Goal: Task Accomplishment & Management: Use online tool/utility

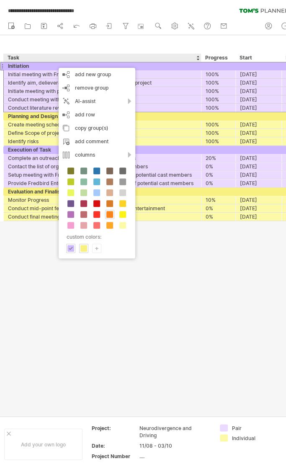
click at [98, 247] on div "+" at bounding box center [96, 248] width 8 height 8
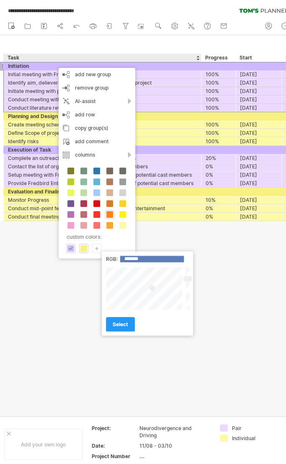
click at [152, 288] on div at bounding box center [145, 288] width 78 height 43
click at [134, 256] on input "*******" at bounding box center [152, 258] width 64 height 7
paste input "*"
type input "*******"
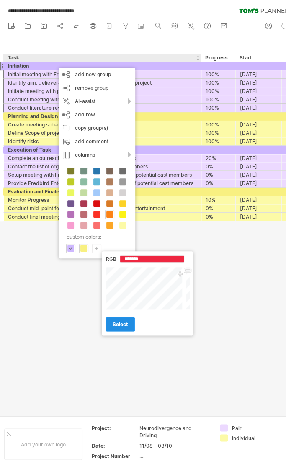
click at [123, 326] on span "select" at bounding box center [120, 324] width 15 height 6
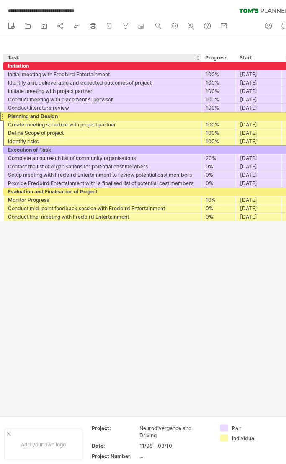
click at [79, 114] on div "Planning and Design" at bounding box center [102, 116] width 189 height 8
click at [79, 114] on input "**********" at bounding box center [102, 116] width 189 height 8
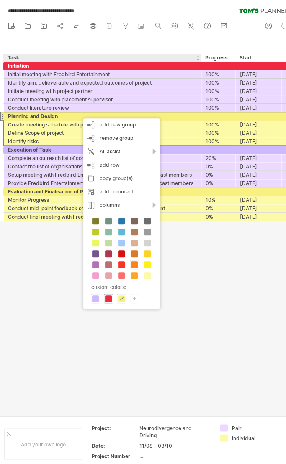
click at [111, 298] on span at bounding box center [108, 298] width 7 height 7
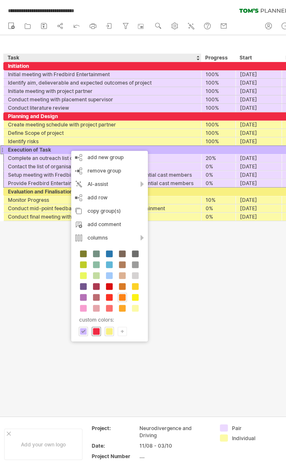
click at [97, 330] on span at bounding box center [96, 331] width 7 height 7
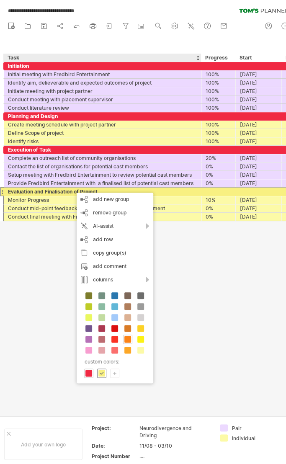
click at [102, 370] on span at bounding box center [101, 373] width 7 height 7
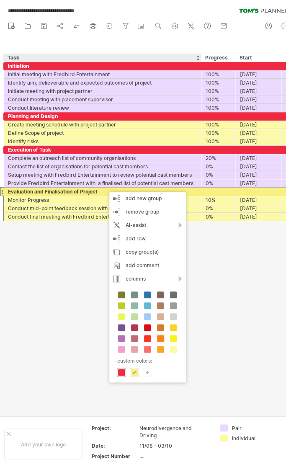
click at [121, 369] on span at bounding box center [121, 372] width 7 height 7
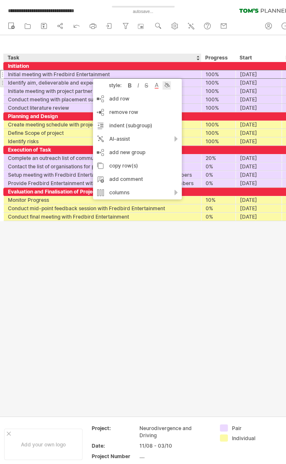
click at [164, 82] on div at bounding box center [166, 85] width 8 height 8
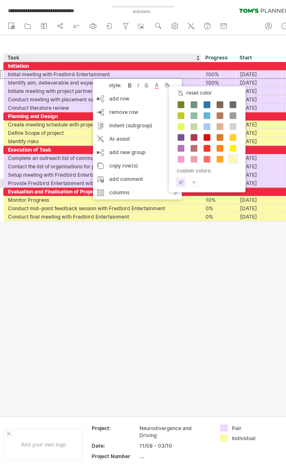
click at [192, 178] on div "+" at bounding box center [194, 182] width 8 height 8
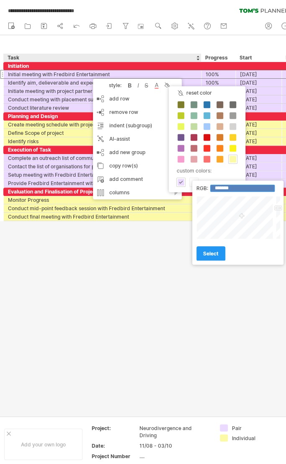
click at [221, 187] on input "*******" at bounding box center [242, 188] width 64 height 7
click at [228, 188] on input "*******" at bounding box center [242, 188] width 64 height 7
paste input "********"
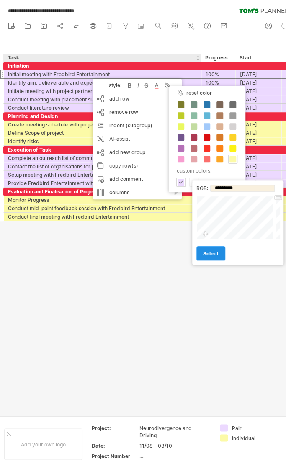
type input "*******"
click at [209, 255] on span "select" at bounding box center [210, 253] width 15 height 6
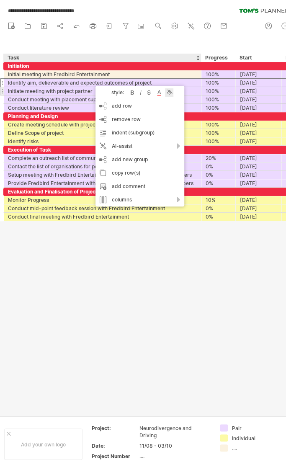
click at [171, 94] on div at bounding box center [169, 92] width 8 height 8
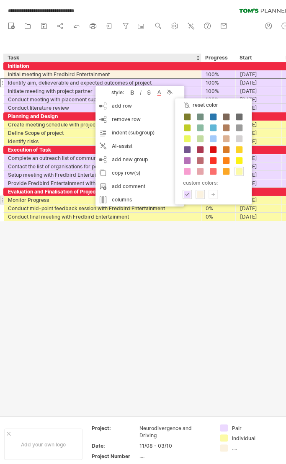
click at [201, 198] on div "Individual custom colors: Pair +" at bounding box center [213, 156] width 77 height 97
click at [201, 191] on span at bounding box center [200, 194] width 7 height 7
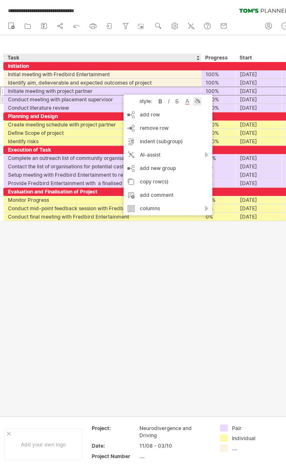
click at [197, 99] on div at bounding box center [197, 101] width 8 height 8
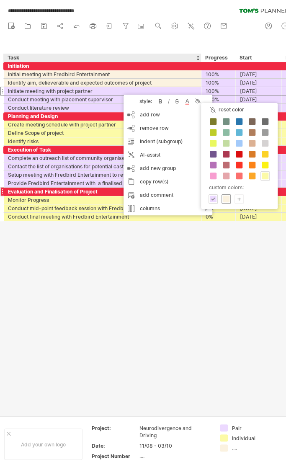
click at [222, 195] on div at bounding box center [225, 198] width 9 height 9
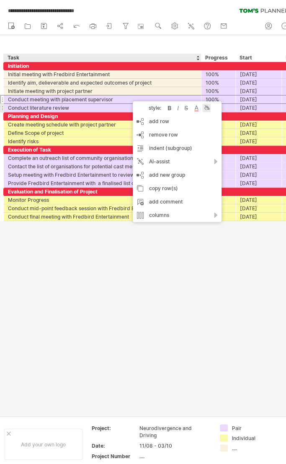
click at [205, 104] on div at bounding box center [206, 108] width 8 height 8
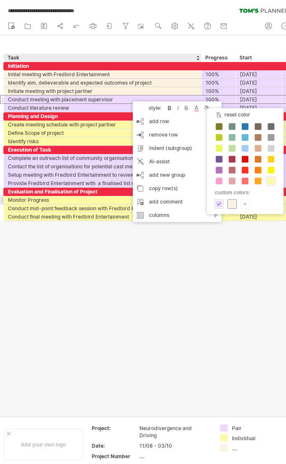
click at [232, 201] on span at bounding box center [232, 203] width 7 height 7
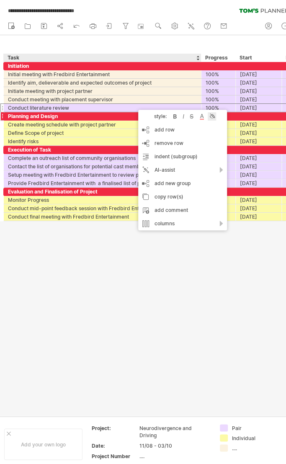
click at [213, 119] on div at bounding box center [212, 116] width 8 height 8
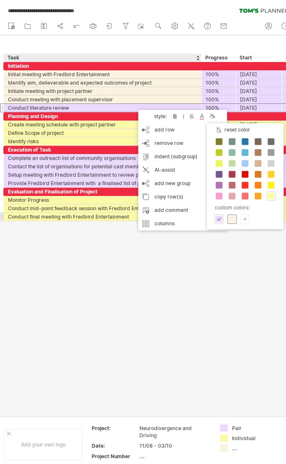
click at [231, 216] on span at bounding box center [232, 219] width 7 height 7
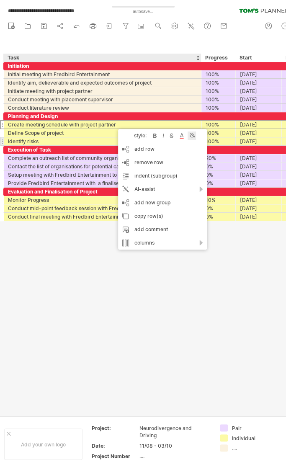
click at [194, 137] on div at bounding box center [192, 135] width 8 height 8
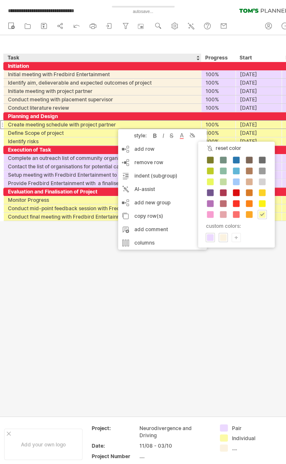
click at [224, 237] on span at bounding box center [223, 237] width 7 height 7
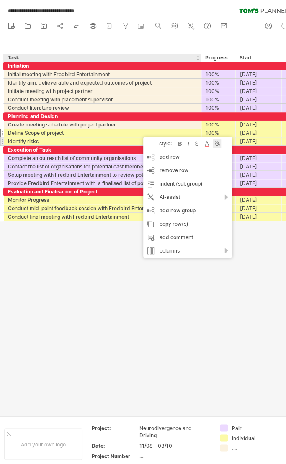
click at [221, 144] on div at bounding box center [217, 143] width 8 height 8
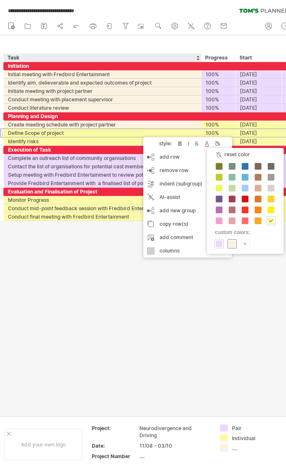
click at [232, 243] on span at bounding box center [232, 243] width 7 height 7
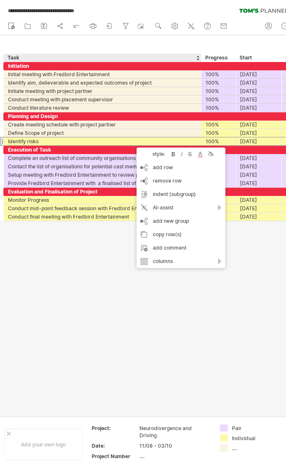
click at [132, 140] on div "Identify risks" at bounding box center [102, 141] width 189 height 8
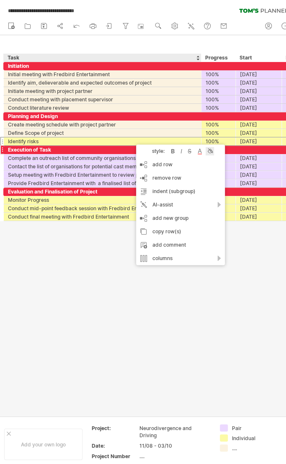
click at [209, 148] on div at bounding box center [210, 151] width 8 height 8
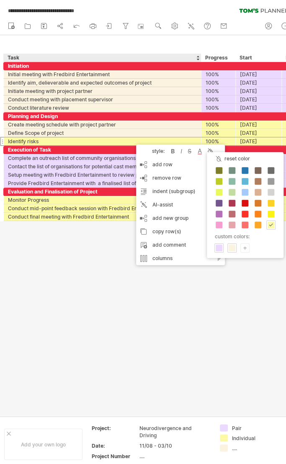
click at [229, 244] on span at bounding box center [232, 247] width 7 height 7
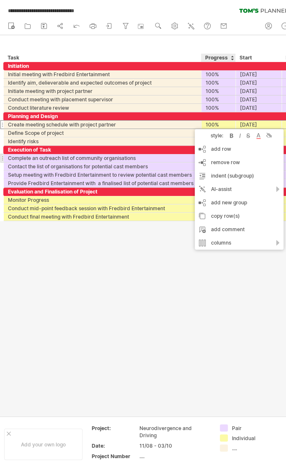
click at [138, 157] on div "Complete an outreach list of community organisations" at bounding box center [102, 158] width 189 height 8
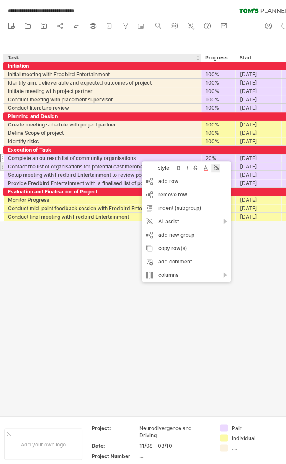
click at [218, 168] on div at bounding box center [215, 168] width 8 height 8
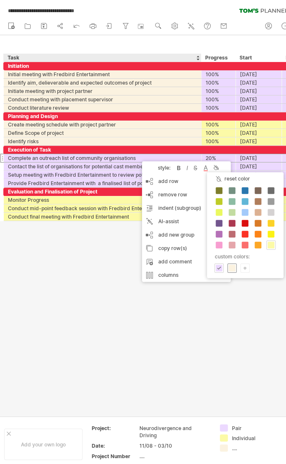
click at [234, 266] on span at bounding box center [232, 268] width 7 height 7
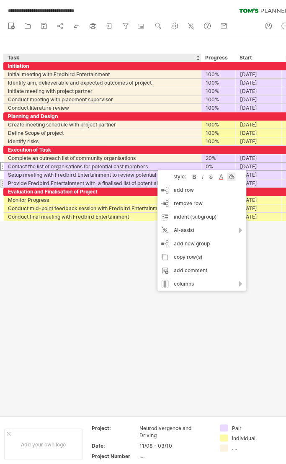
click at [233, 177] on div at bounding box center [231, 176] width 8 height 8
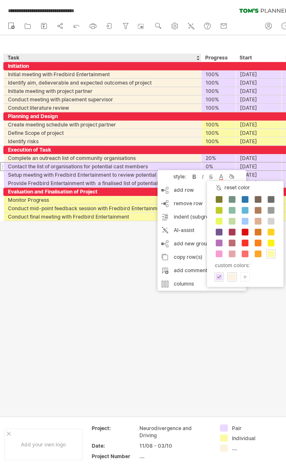
click at [236, 280] on div "Individual custom colors: Pair +" at bounding box center [245, 238] width 77 height 97
click at [232, 276] on span at bounding box center [232, 276] width 7 height 7
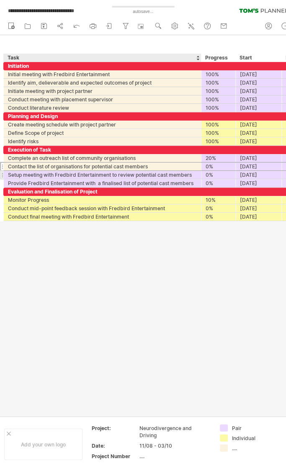
click at [132, 171] on div "Setup meeting with Fredbird Entertainment to review potential cast members" at bounding box center [102, 175] width 189 height 8
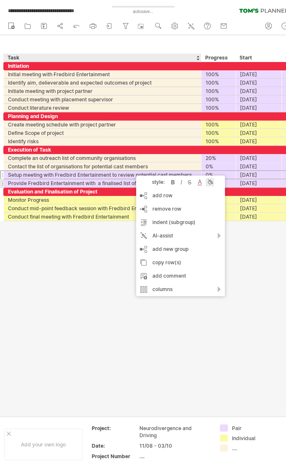
click at [211, 184] on div at bounding box center [210, 182] width 8 height 8
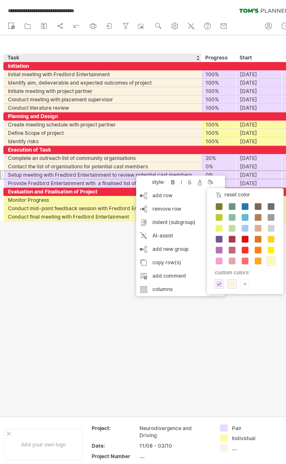
click at [234, 288] on div "Individual custom colors: Pair +" at bounding box center [245, 245] width 77 height 97
click at [232, 281] on span at bounding box center [232, 283] width 7 height 7
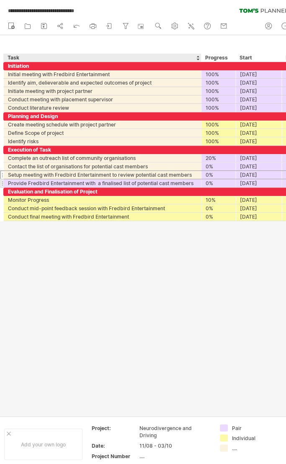
click at [133, 182] on div "Provide Fredbird Entertainment with a finalised list of potential cast members" at bounding box center [102, 183] width 189 height 8
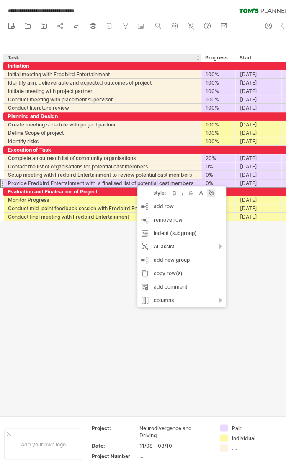
click at [212, 190] on div at bounding box center [211, 193] width 8 height 8
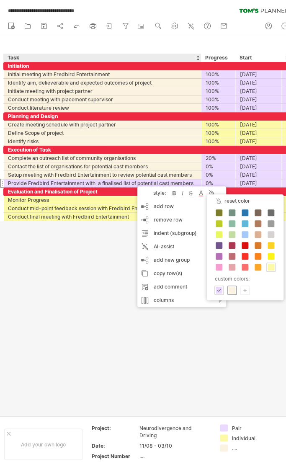
click at [229, 288] on span at bounding box center [232, 290] width 7 height 7
